Goal: Information Seeking & Learning: Check status

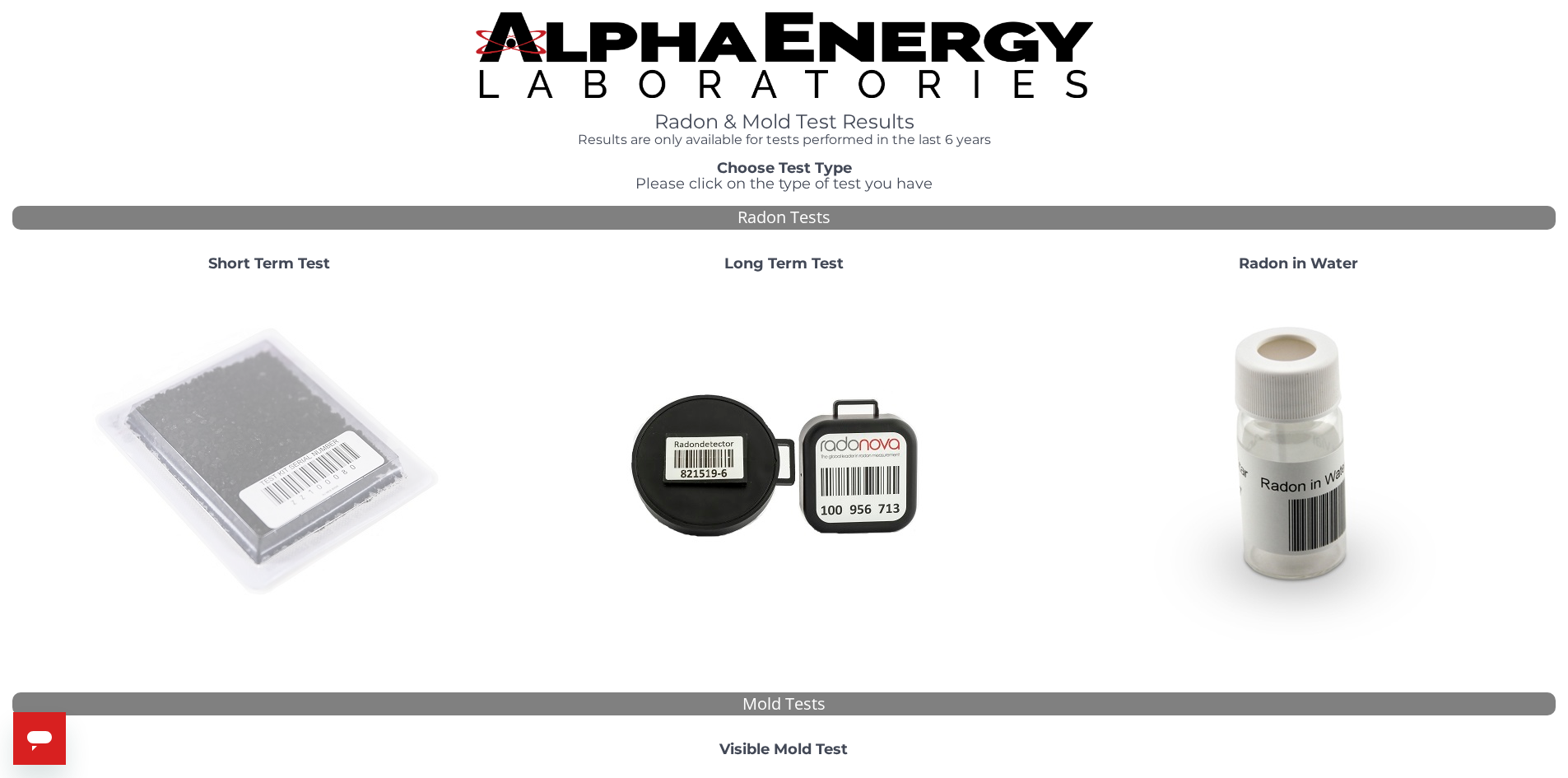
click at [205, 451] on img at bounding box center [269, 462] width 354 height 354
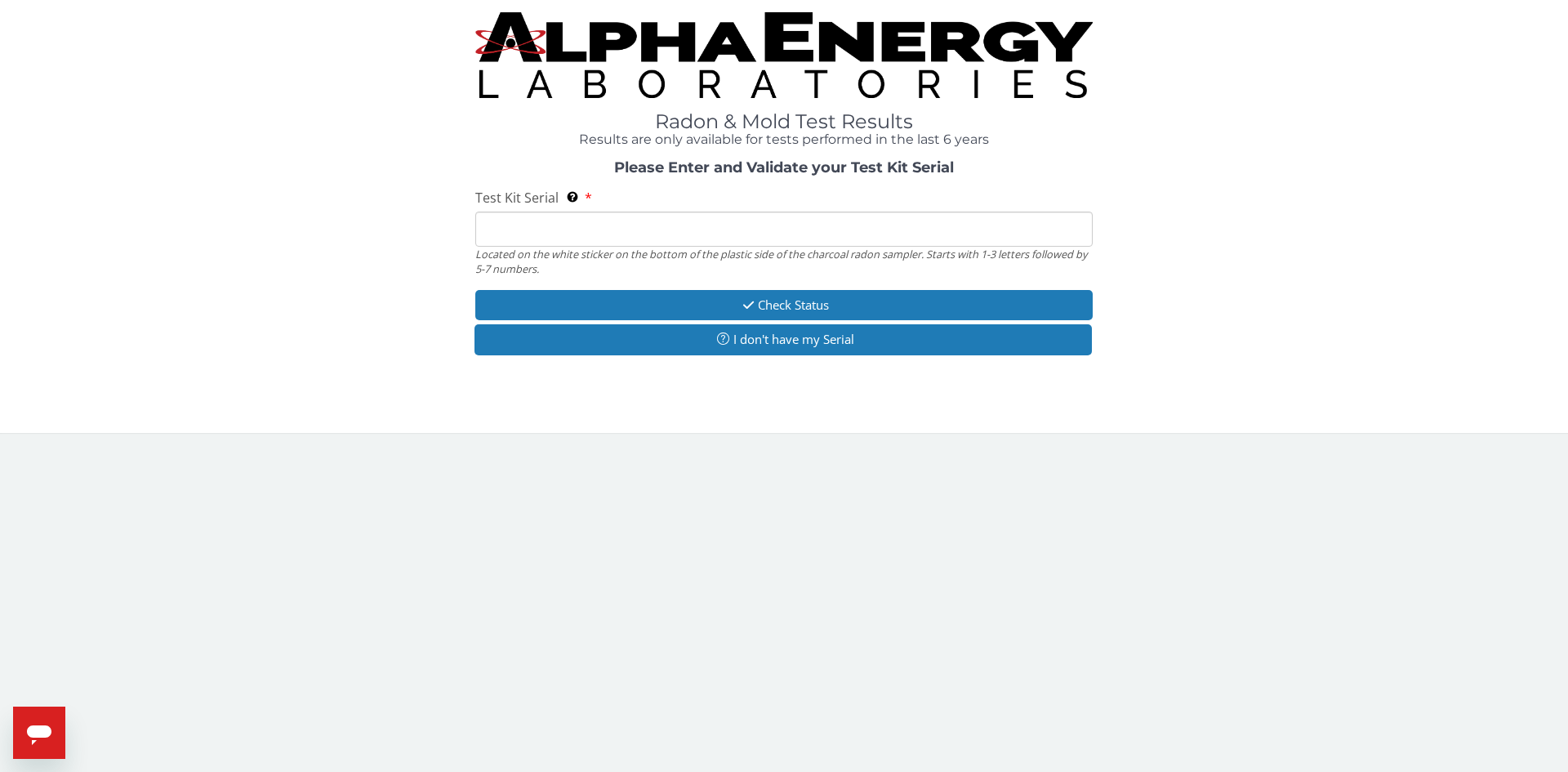
click at [561, 232] on input "Test Kit Serial Located on the white sticker on the bottom of the plastic side …" at bounding box center [784, 229] width 617 height 35
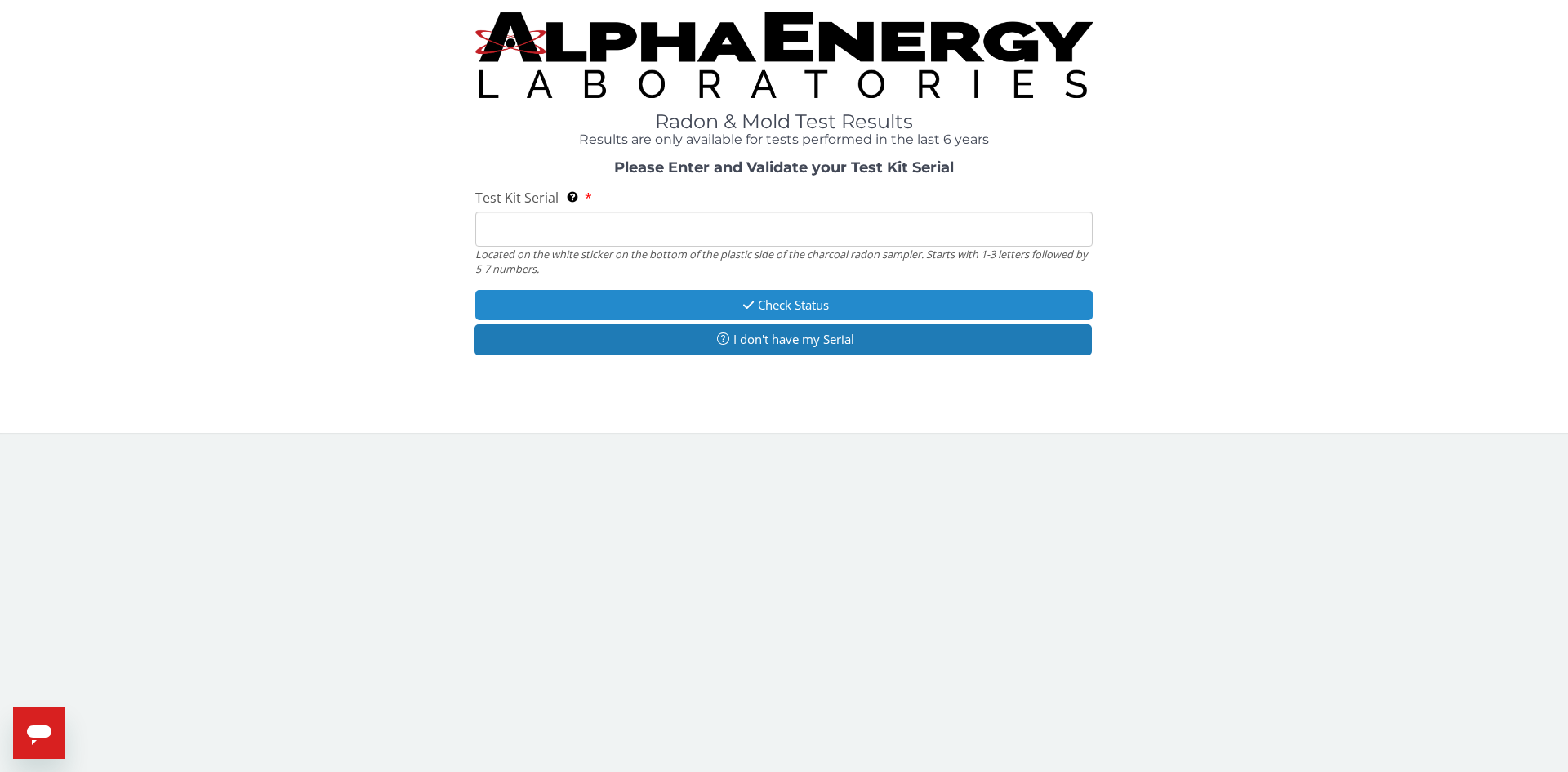
type input "RA198777"
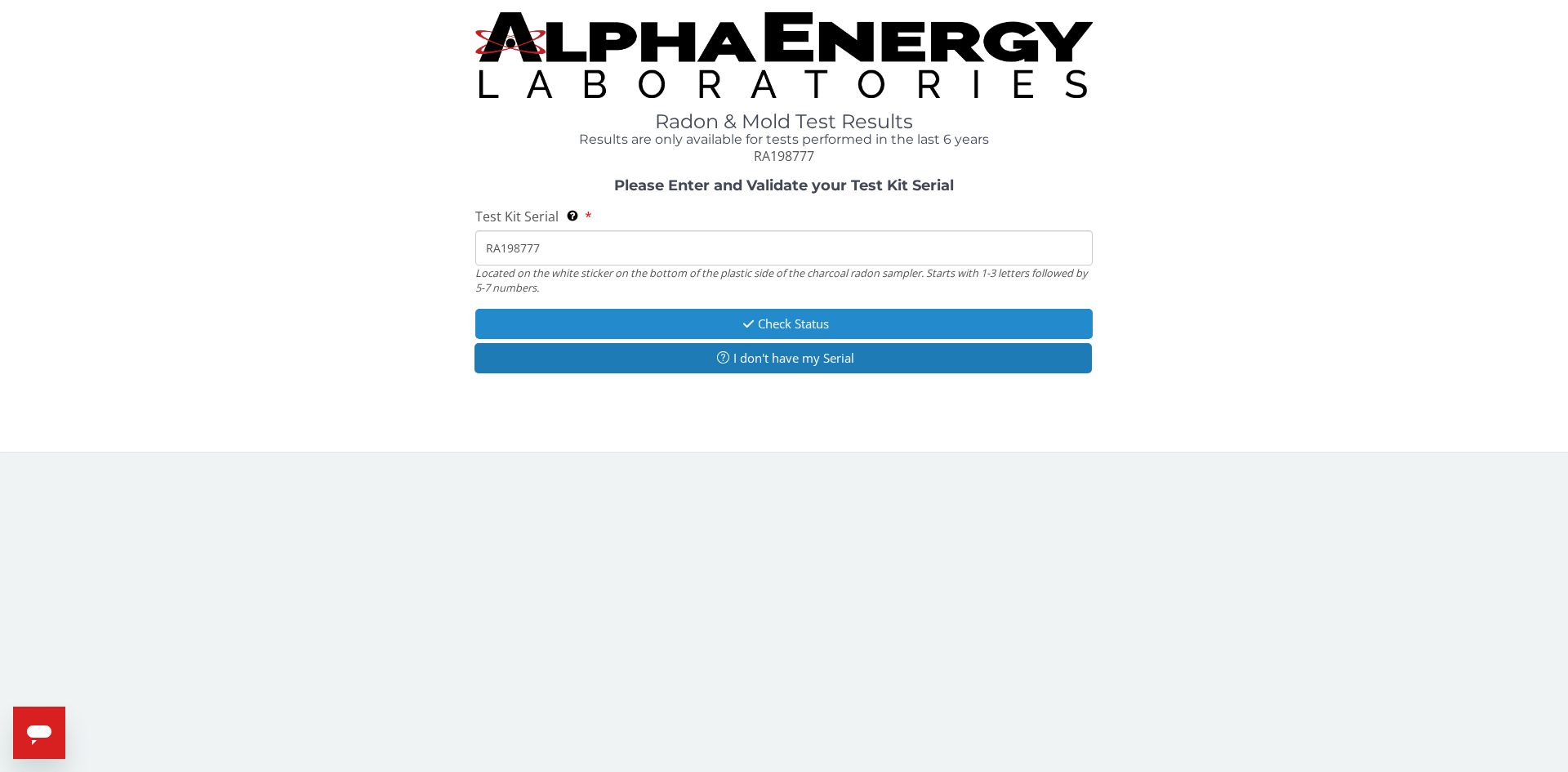
click at [691, 326] on button "Check Status" at bounding box center [784, 324] width 617 height 30
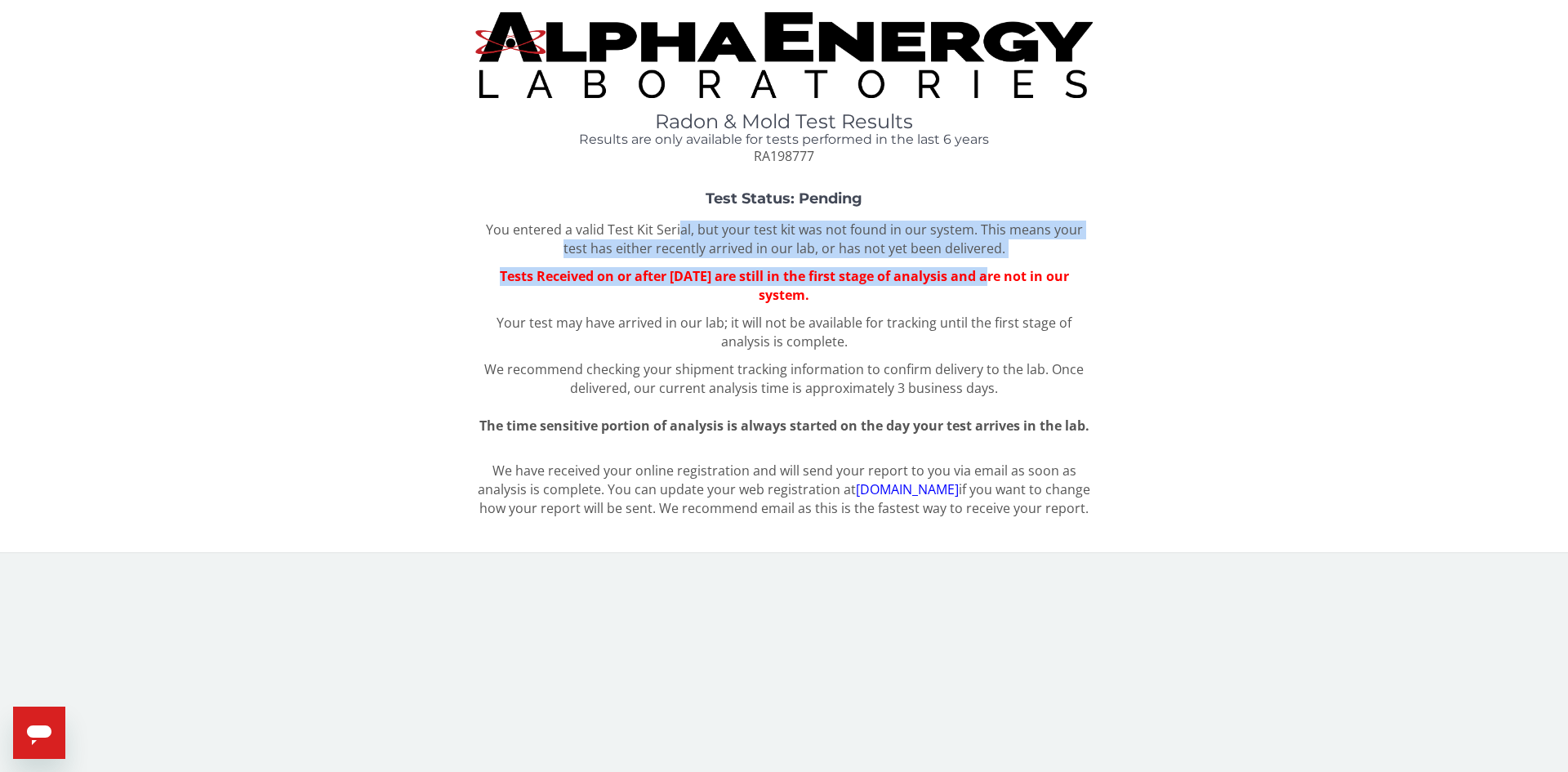
drag, startPoint x: 671, startPoint y: 217, endPoint x: 995, endPoint y: 257, distance: 326.5
click at [989, 261] on div "Test Status: Pending You entered a valid Test Kit Serial, but your test kit was…" at bounding box center [784, 313] width 1543 height 245
click at [1004, 252] on p "You entered a valid Test Kit Serial, but your test kit was not found in our sys…" at bounding box center [784, 239] width 617 height 37
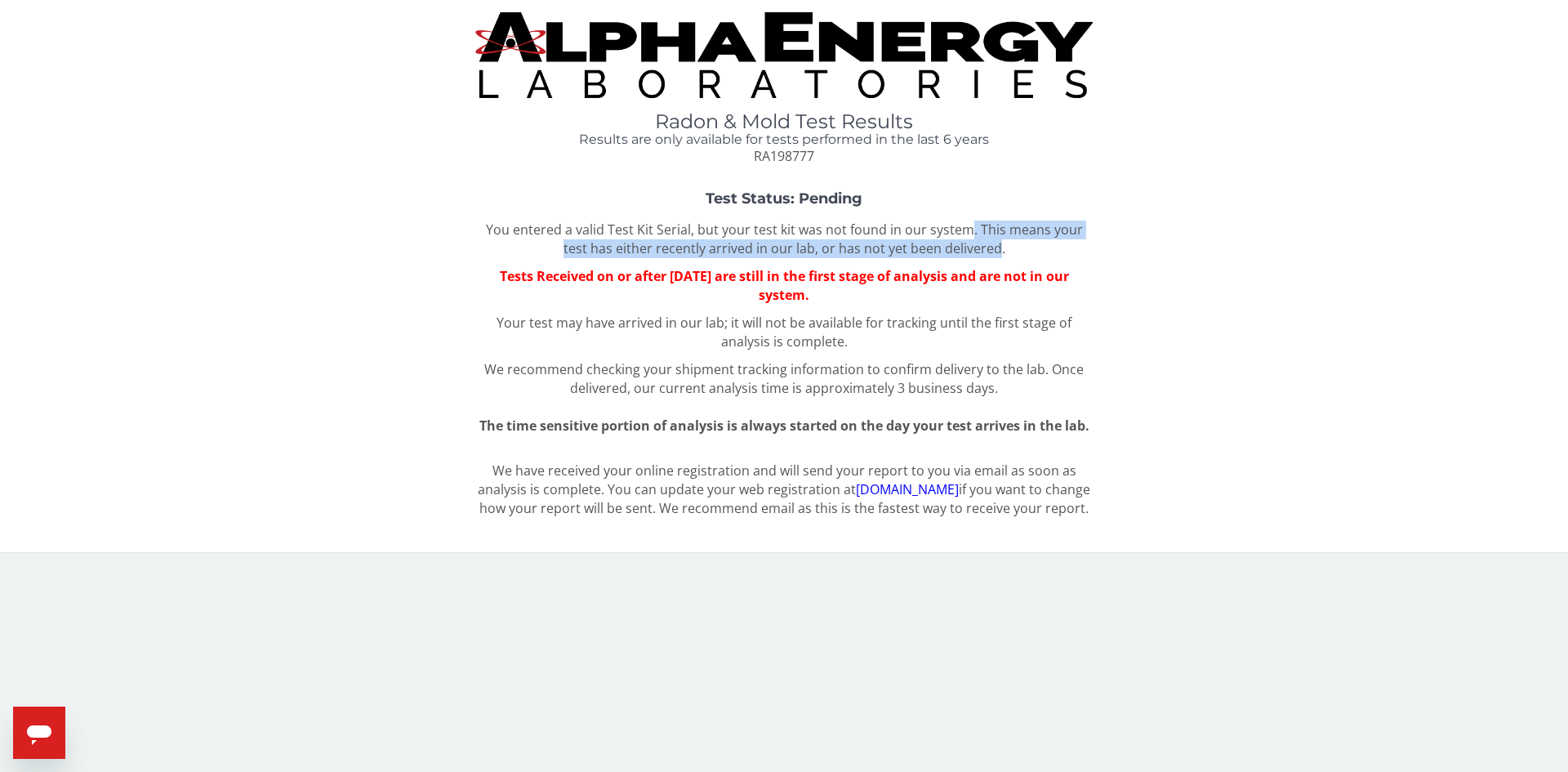
drag, startPoint x: 955, startPoint y: 228, endPoint x: 985, endPoint y: 250, distance: 37.2
click at [985, 250] on p "You entered a valid Test Kit Serial, but your test kit was not found in our sys…" at bounding box center [784, 239] width 617 height 37
click at [792, 255] on p "You entered a valid Test Kit Serial, but your test kit was not found in our sys…" at bounding box center [784, 239] width 617 height 37
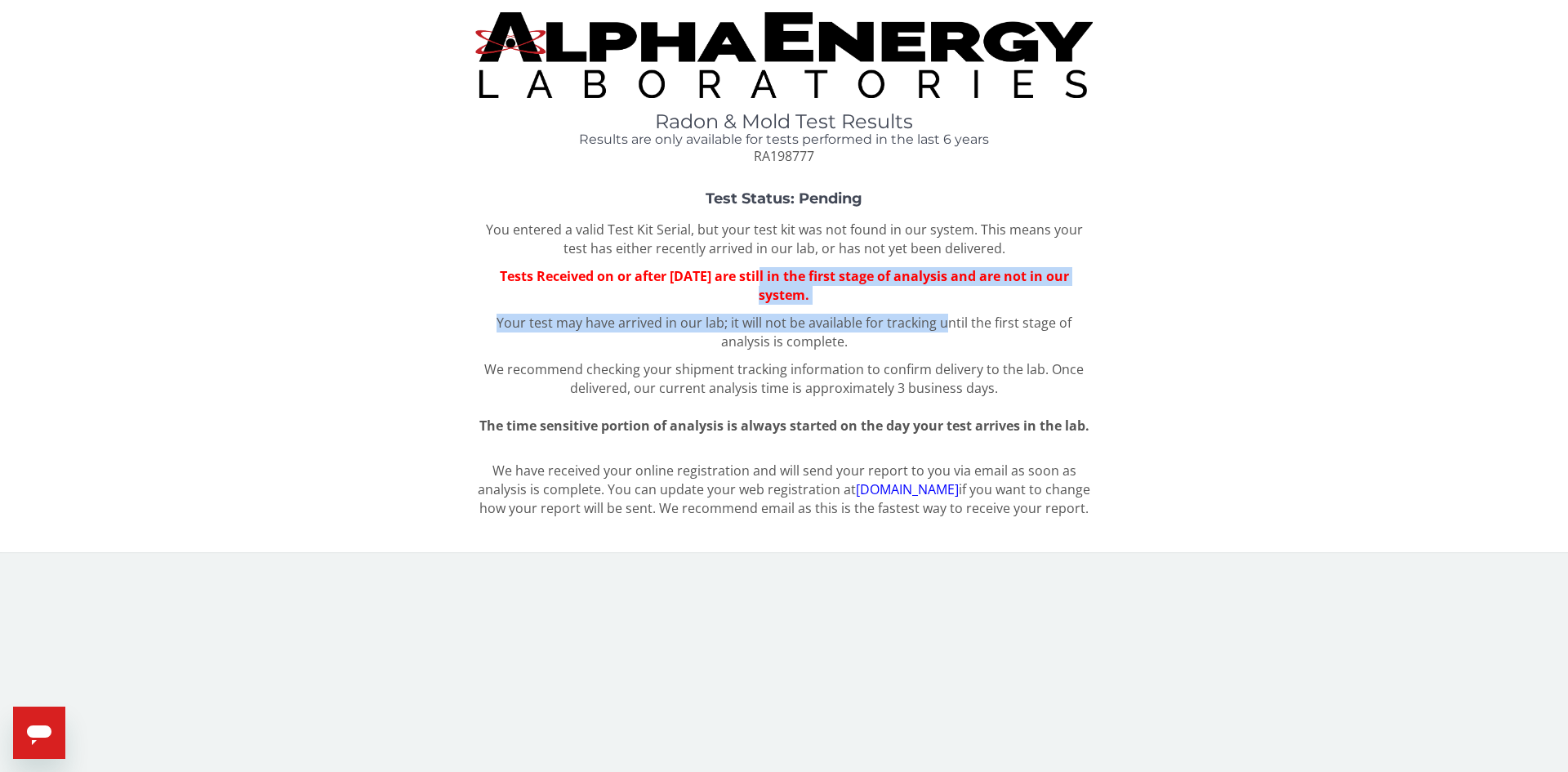
drag, startPoint x: 769, startPoint y: 272, endPoint x: 944, endPoint y: 310, distance: 179.1
click at [944, 310] on div "You entered a valid Test Kit Serial, but your test kit was not found in our sys…" at bounding box center [784, 327] width 617 height 214
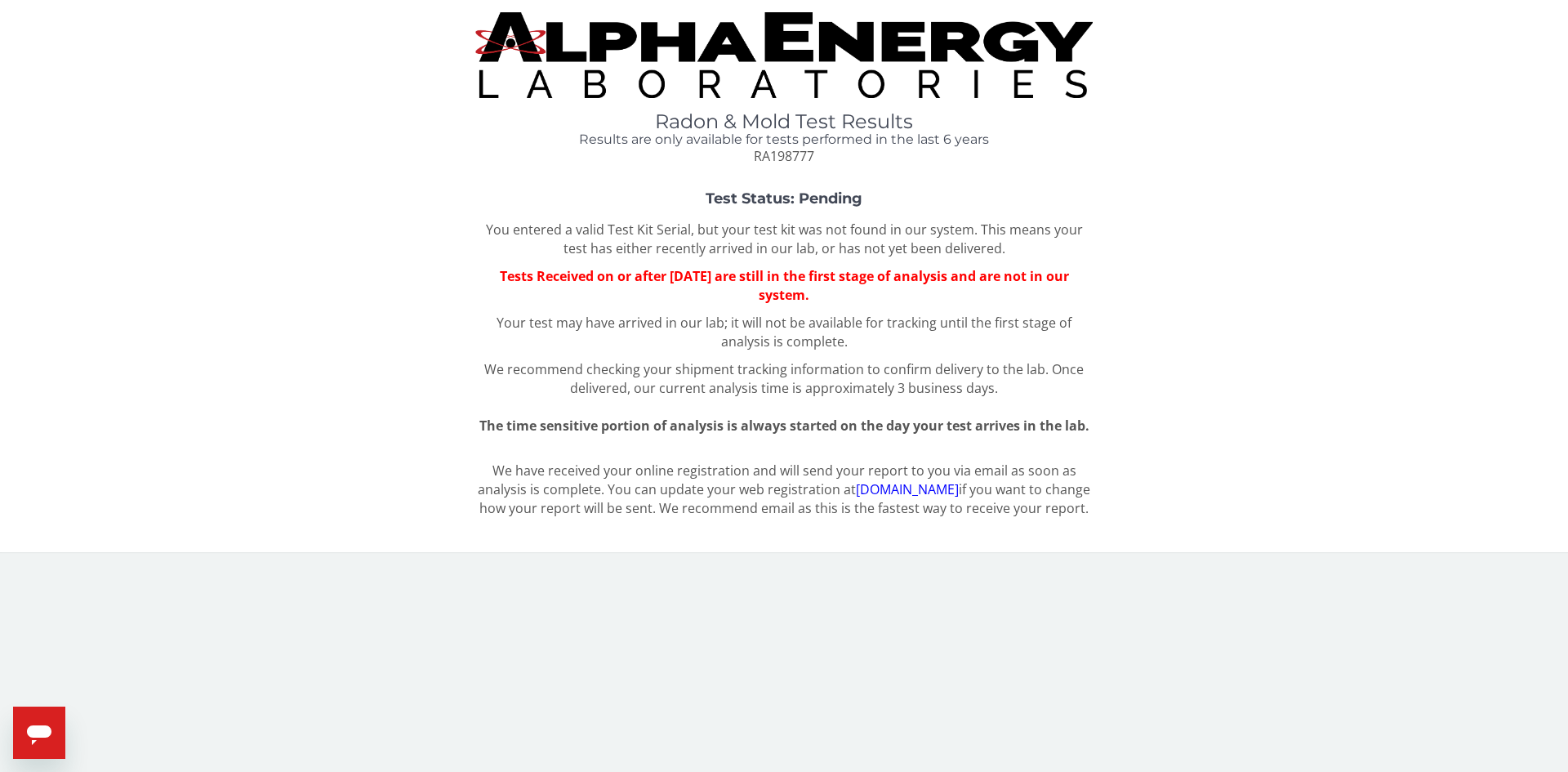
click at [863, 355] on div "You entered a valid Test Kit Serial, but your test kit was not found in our sys…" at bounding box center [784, 327] width 617 height 214
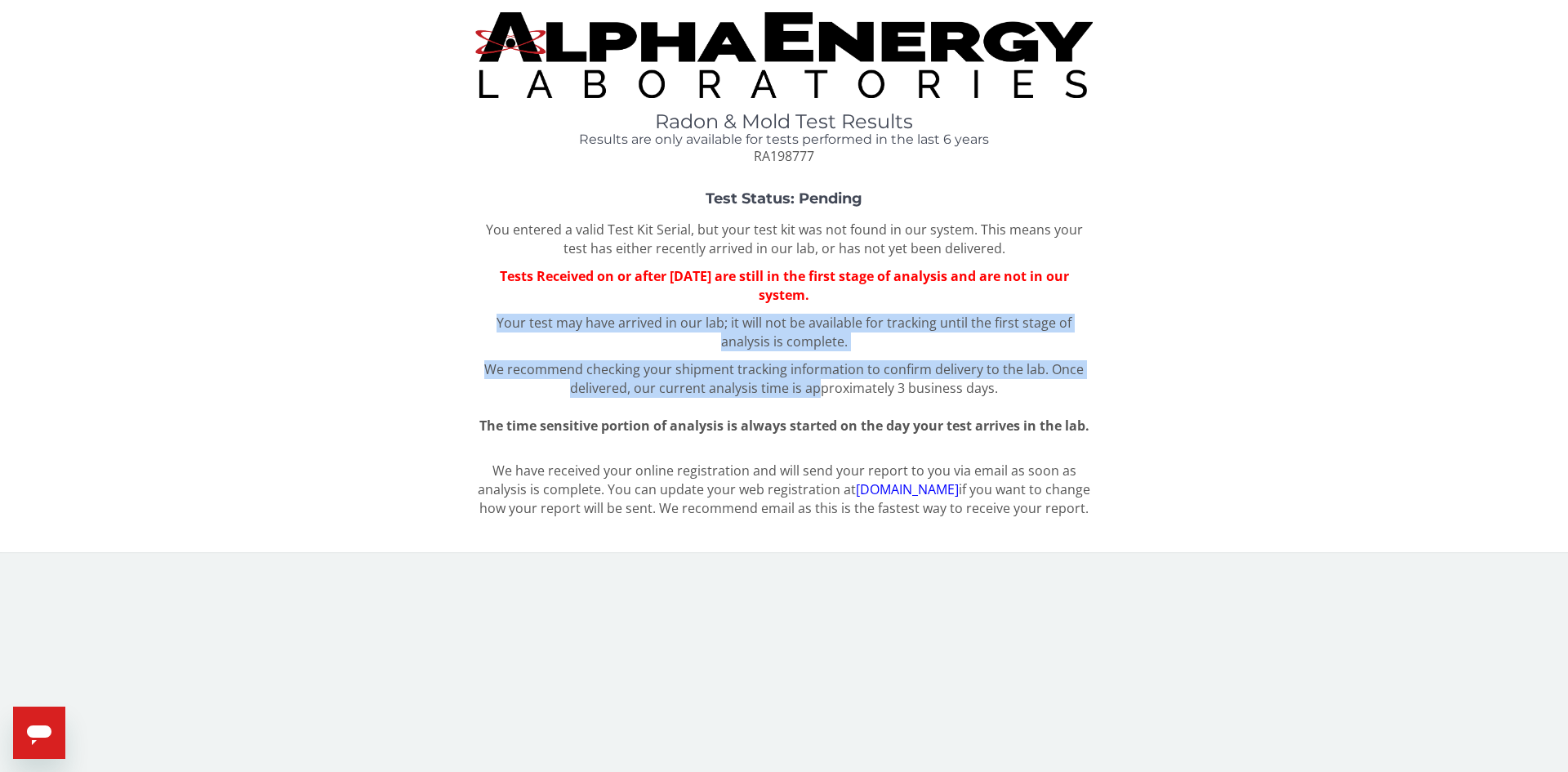
drag, startPoint x: 501, startPoint y: 321, endPoint x: 823, endPoint y: 379, distance: 327.2
click at [823, 379] on div "You entered a valid Test Kit Serial, but your test kit was not found in our sys…" at bounding box center [784, 327] width 617 height 214
click at [809, 390] on span "Once delivered, our current analysis time is approximately 3 business days." at bounding box center [827, 378] width 514 height 36
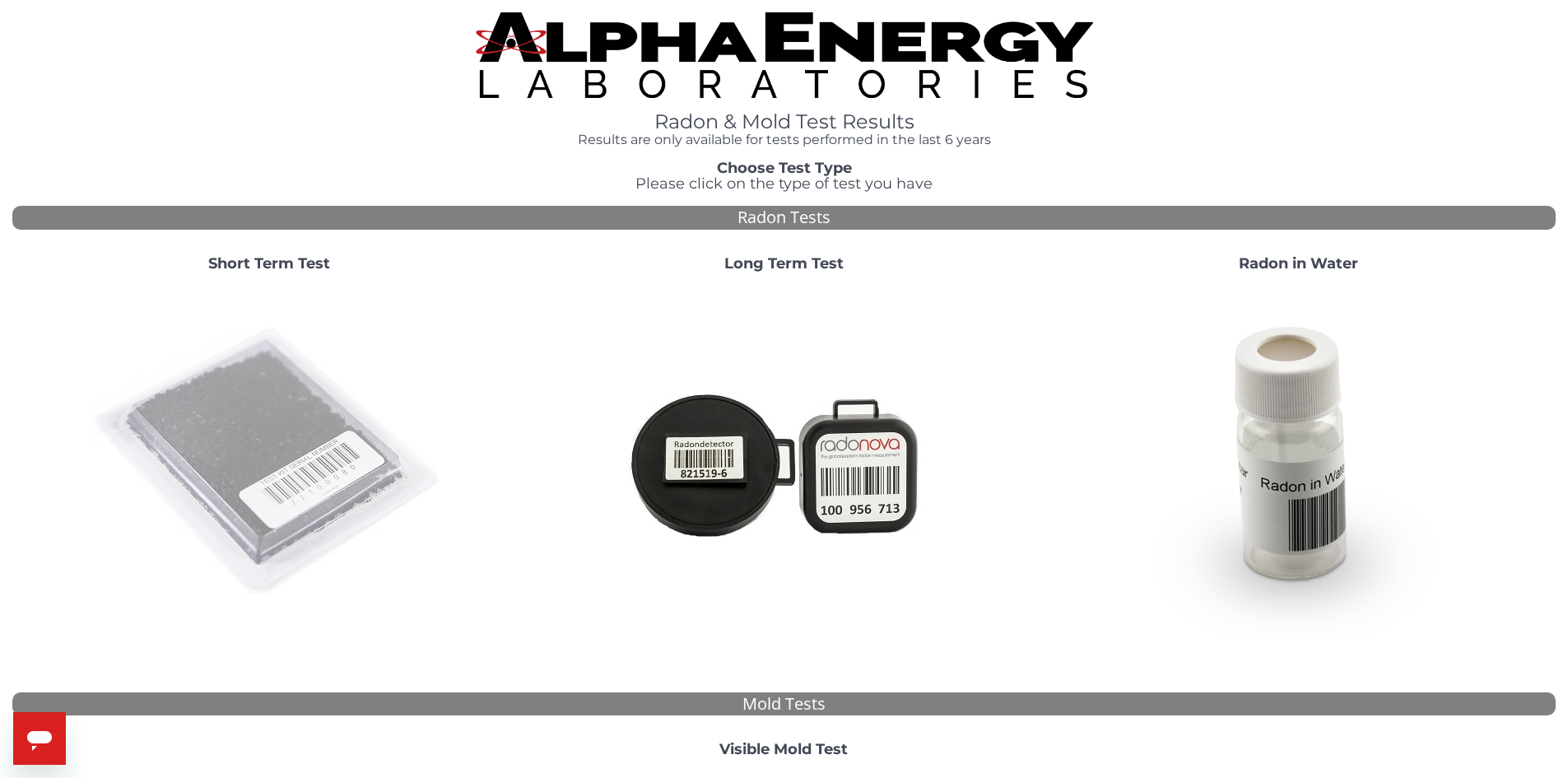
click at [301, 436] on img at bounding box center [269, 462] width 354 height 354
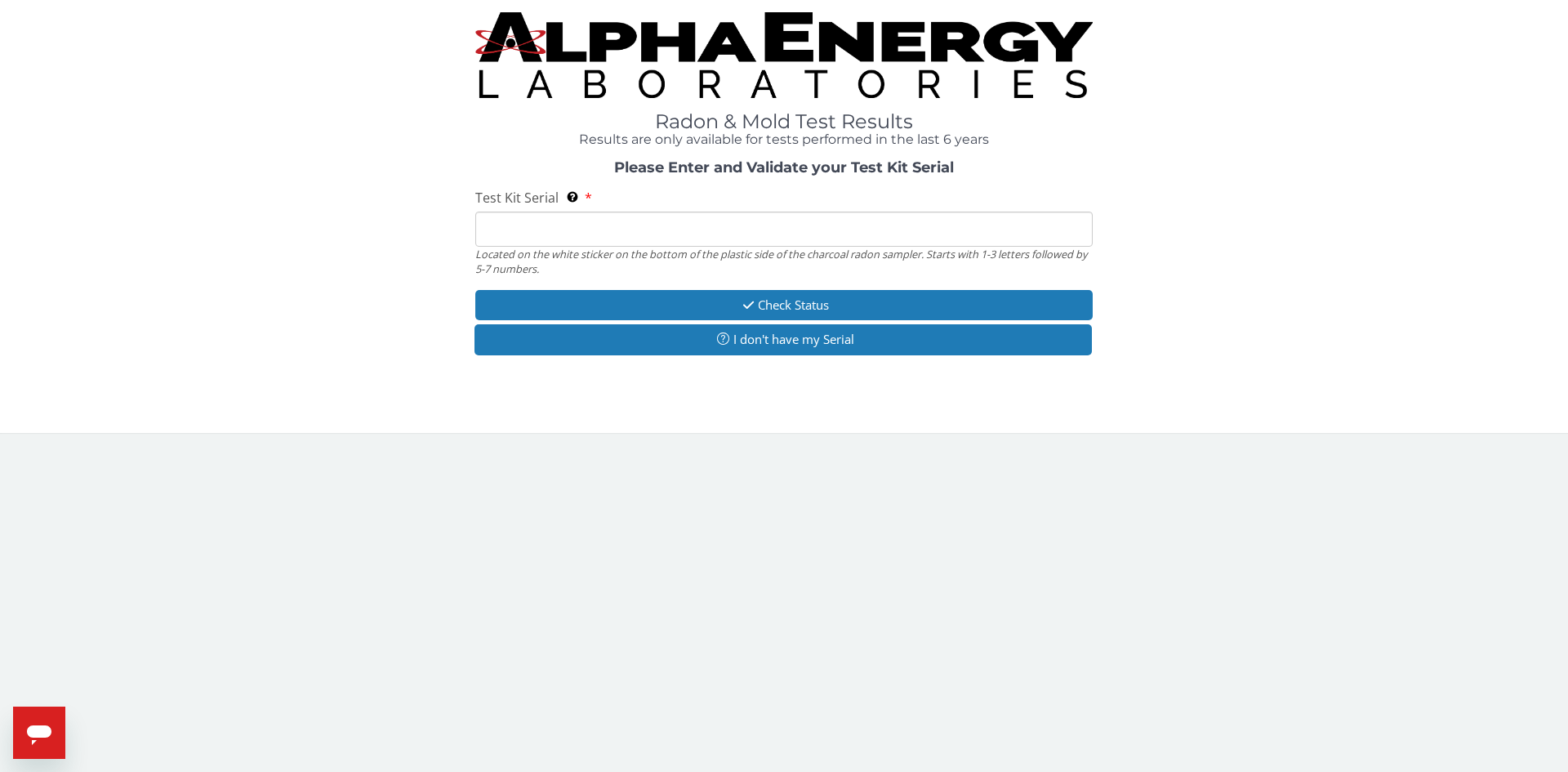
click at [654, 225] on input "Test Kit Serial Located on the white sticker on the bottom of the plastic side …" at bounding box center [784, 229] width 617 height 35
type input "RA198777"
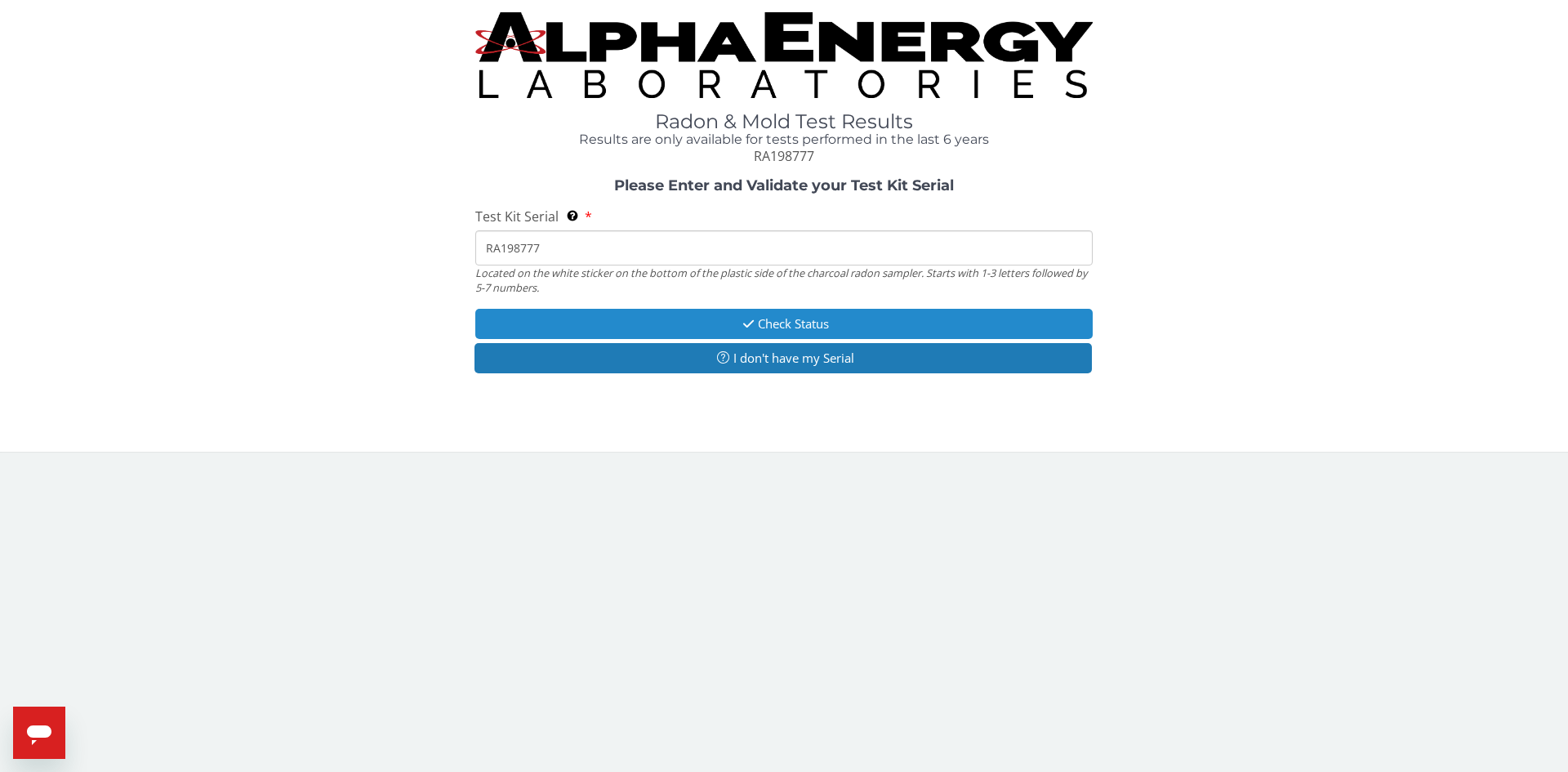
click at [793, 315] on button "Check Status" at bounding box center [784, 324] width 617 height 30
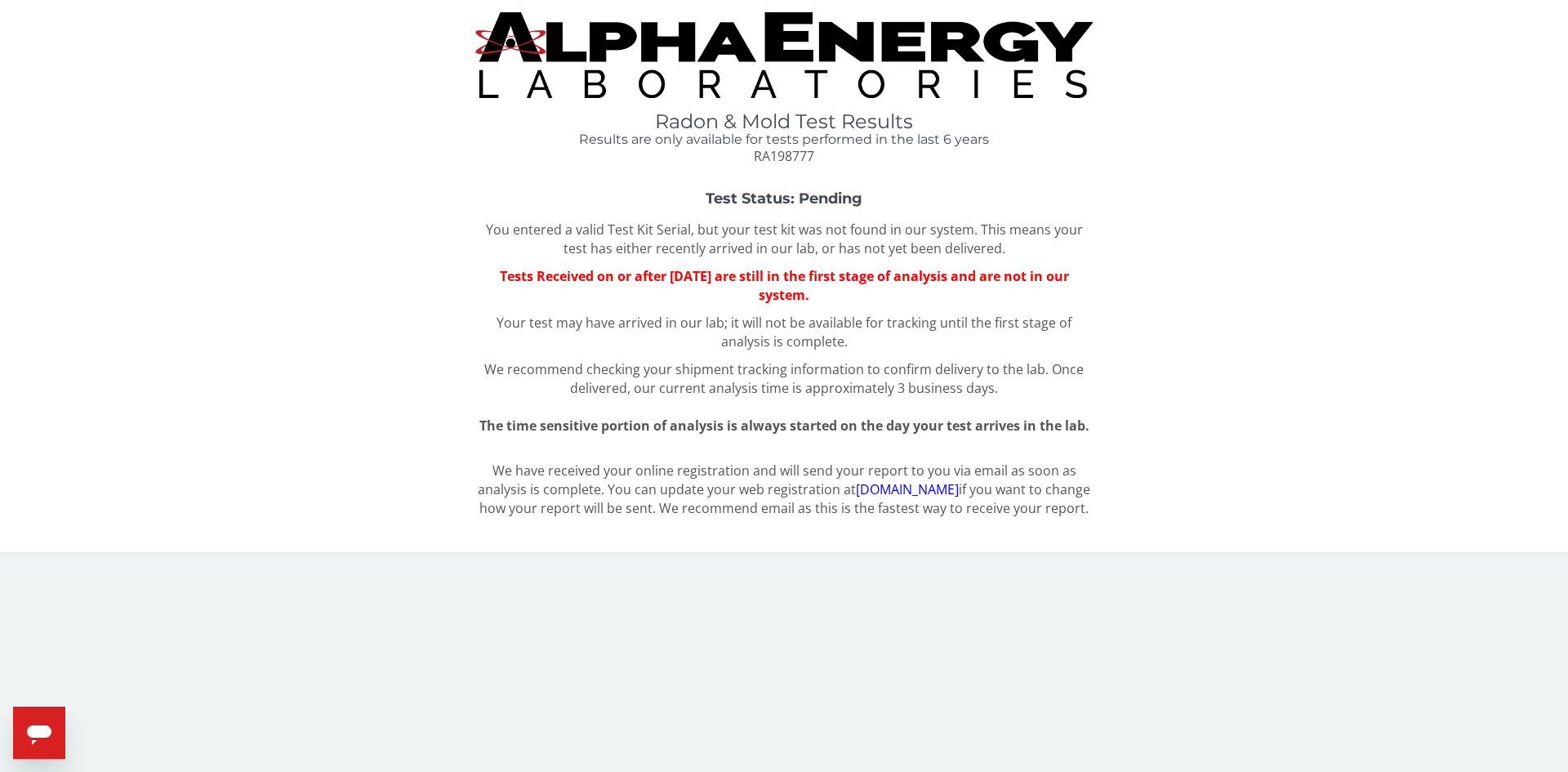
click at [781, 239] on p "You entered a valid Test Kit Serial, but your test kit was not found in our sys…" at bounding box center [784, 239] width 617 height 37
